Goal: Find specific page/section: Find specific page/section

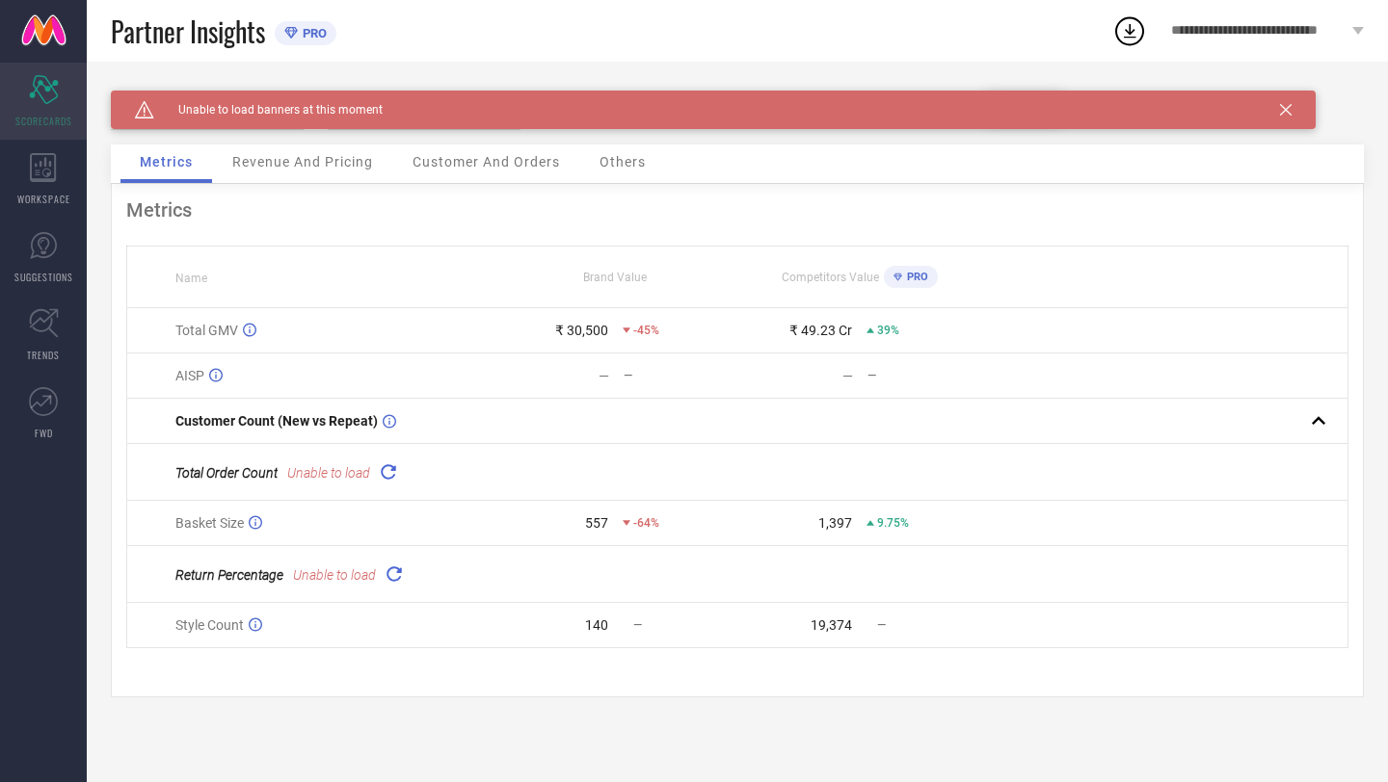
click at [53, 93] on icon "Scorecard" at bounding box center [44, 89] width 30 height 29
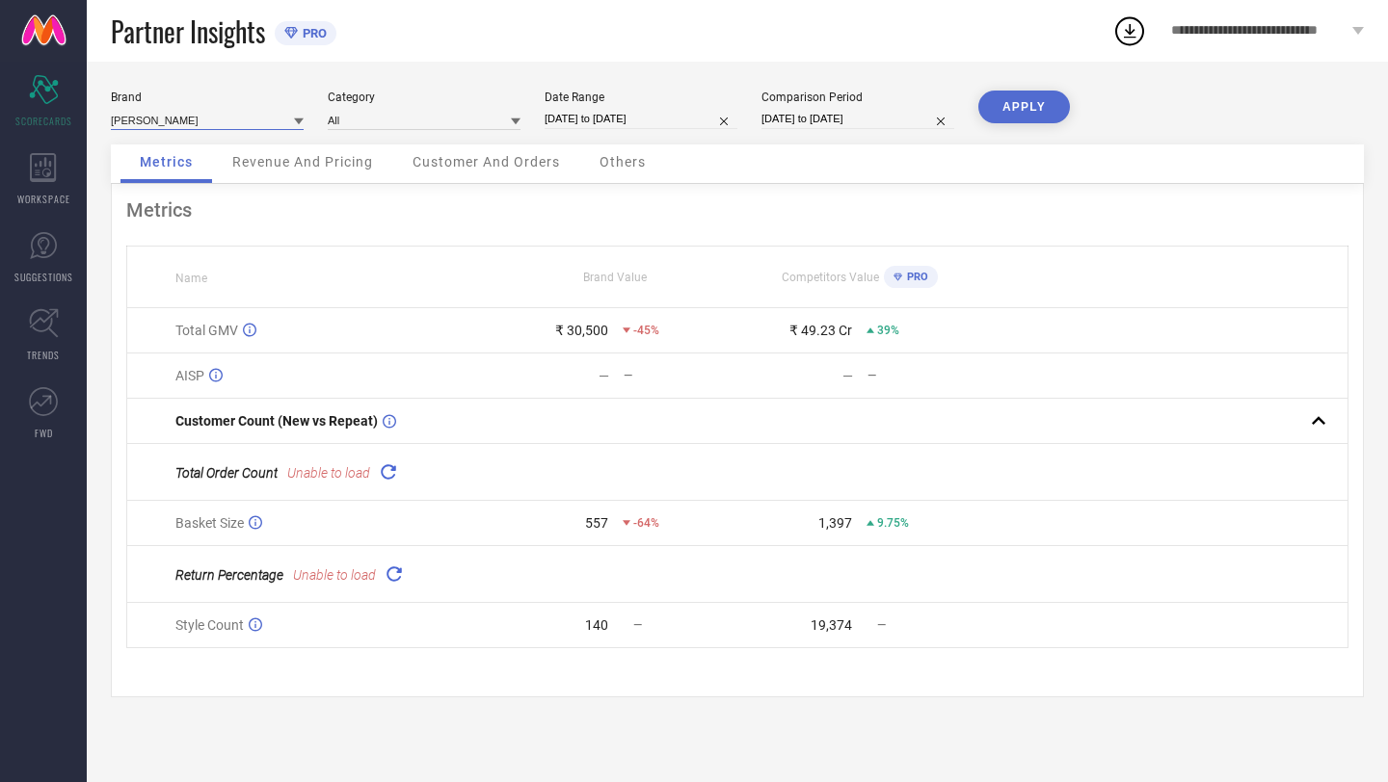
click at [208, 123] on input at bounding box center [207, 120] width 193 height 20
click at [215, 185] on span "[PERSON_NAME] COLLECTION" at bounding box center [199, 178] width 158 height 13
type input "All"
click at [1021, 110] on button "APPLY" at bounding box center [1024, 107] width 92 height 33
